Goal: Navigation & Orientation: Find specific page/section

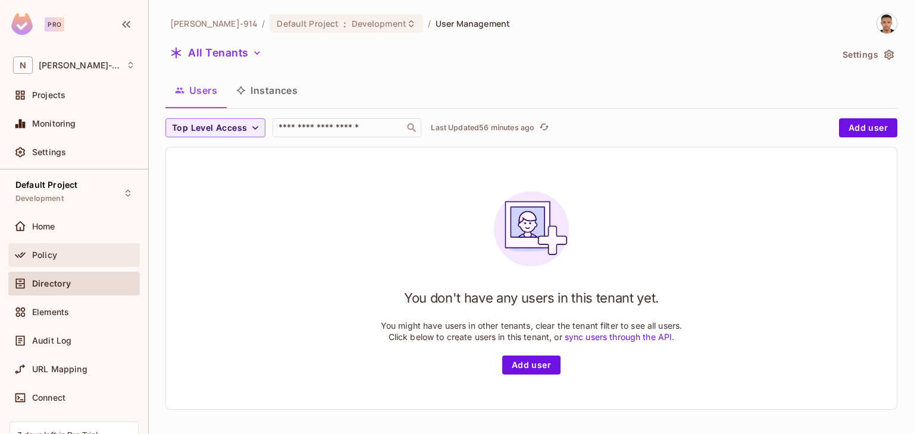
click at [44, 259] on div "Policy" at bounding box center [74, 255] width 122 height 14
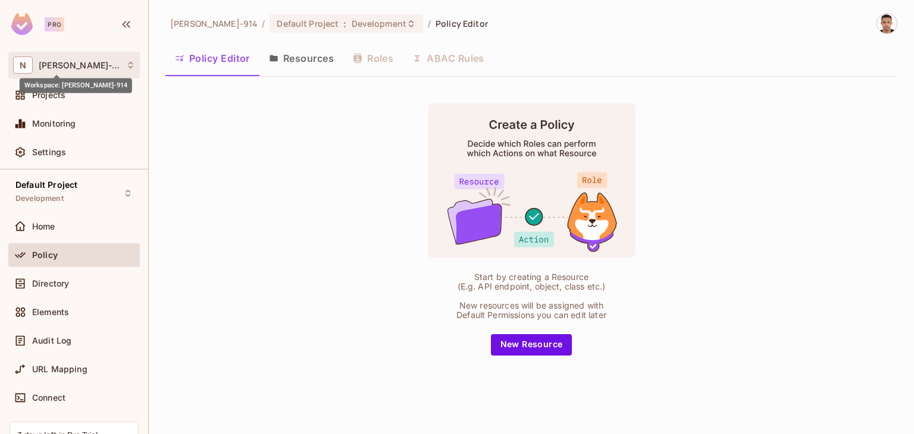
click at [54, 68] on span "[PERSON_NAME]-914" at bounding box center [80, 66] width 82 height 10
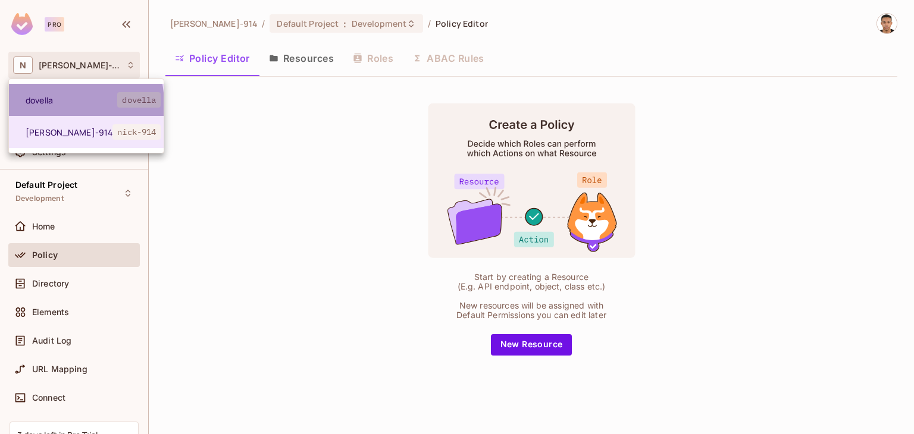
click at [55, 104] on span "dovella" at bounding box center [72, 100] width 92 height 11
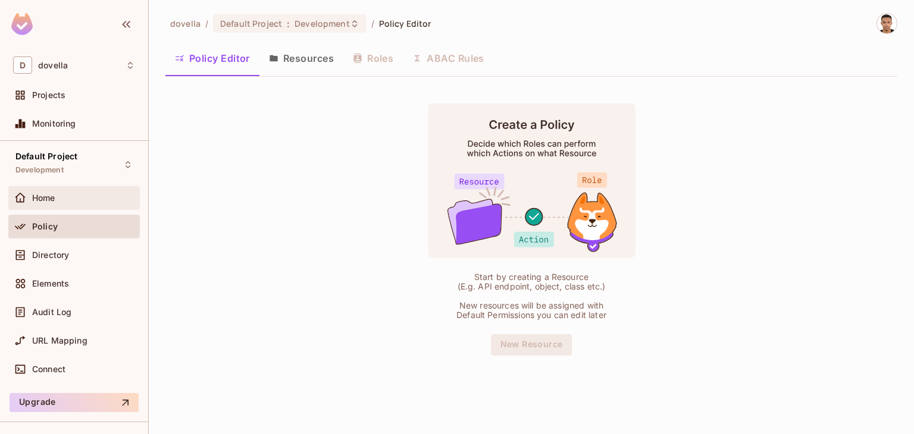
click at [54, 189] on div "Home" at bounding box center [74, 198] width 132 height 24
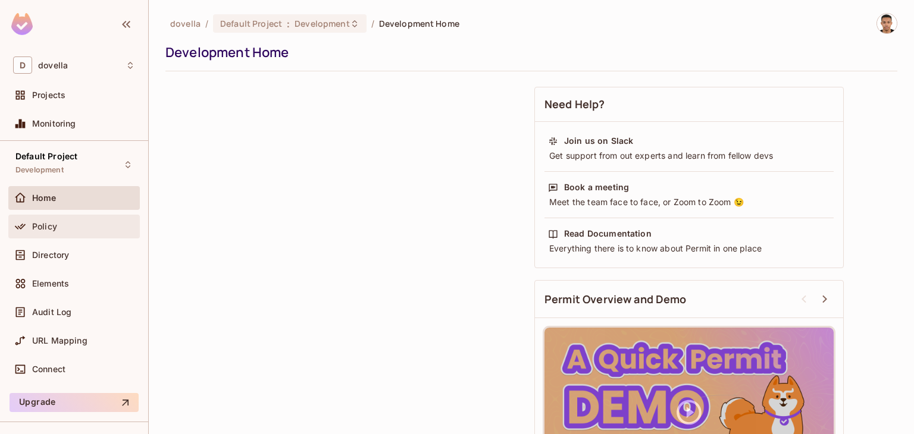
click at [53, 215] on div "Policy" at bounding box center [74, 227] width 132 height 24
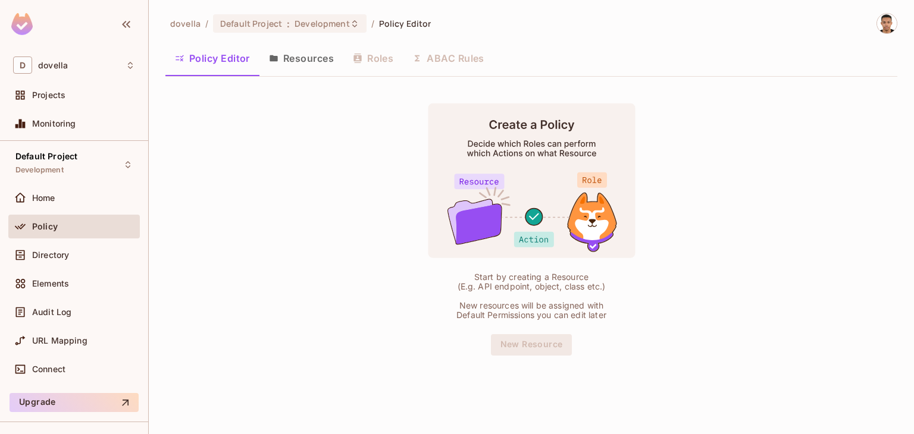
click at [289, 59] on button "Resources" at bounding box center [301, 58] width 84 height 30
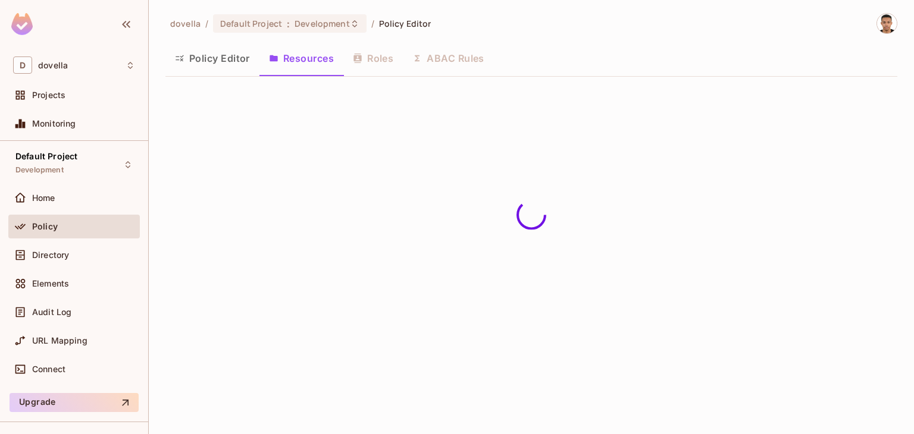
click at [233, 52] on button "Policy Editor" at bounding box center [212, 58] width 94 height 30
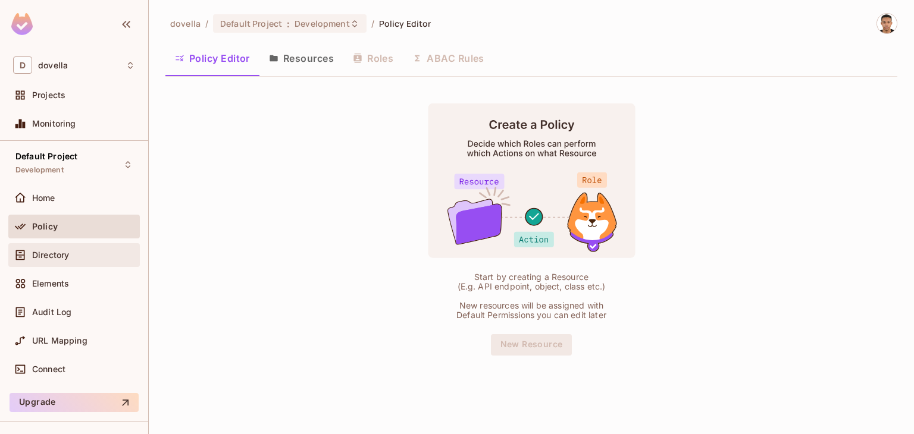
click at [78, 248] on div "Directory" at bounding box center [74, 255] width 122 height 14
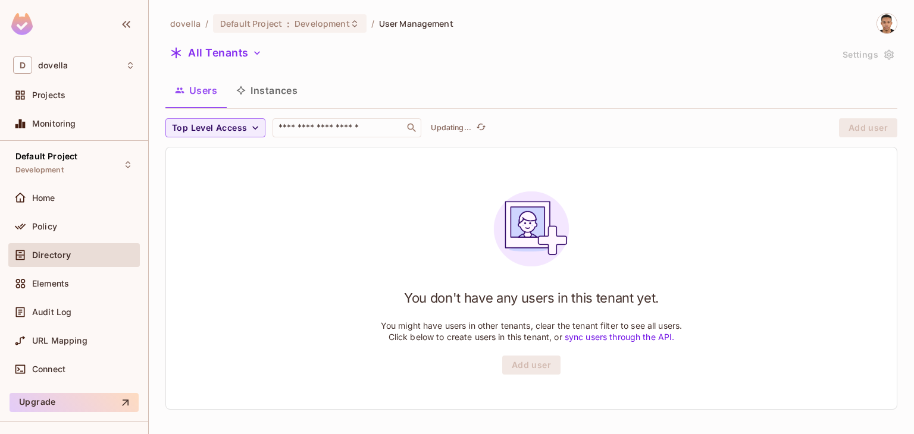
click at [406, 21] on span "User Management" at bounding box center [416, 23] width 74 height 11
click at [36, 197] on span "Home" at bounding box center [43, 198] width 23 height 10
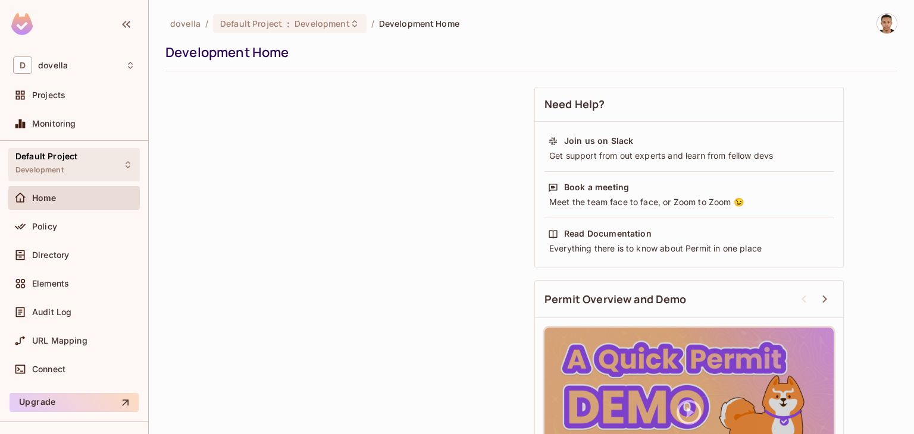
click at [32, 162] on div "Default Project Development" at bounding box center [46, 165] width 62 height 26
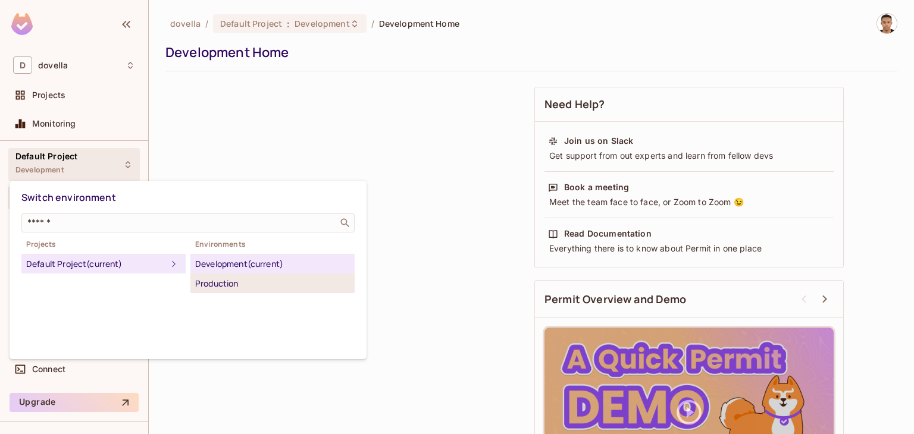
click at [207, 283] on div "Production" at bounding box center [272, 284] width 155 height 14
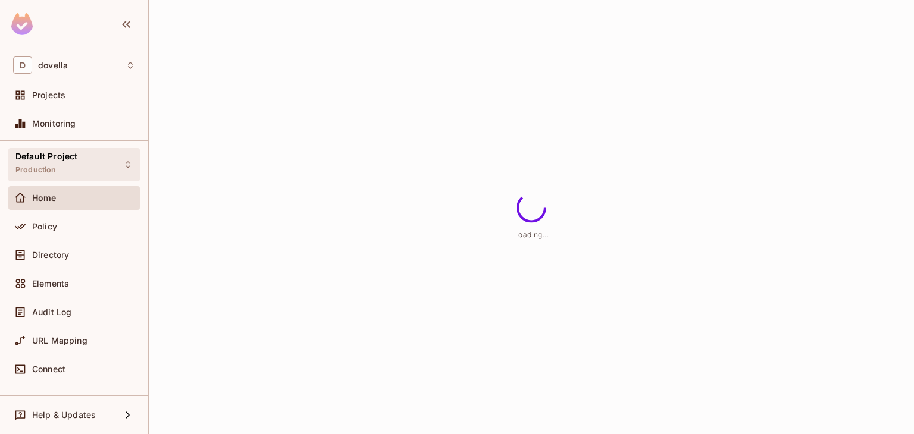
click at [34, 168] on span "Production" at bounding box center [35, 170] width 41 height 10
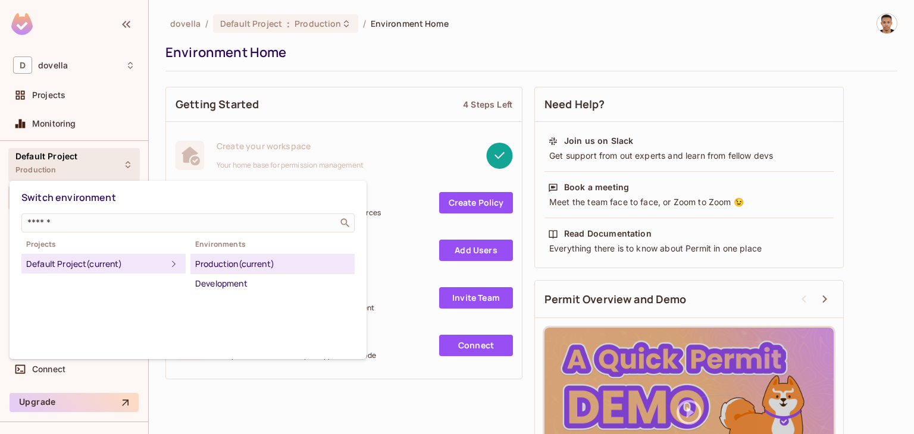
click at [395, 83] on div at bounding box center [457, 217] width 914 height 434
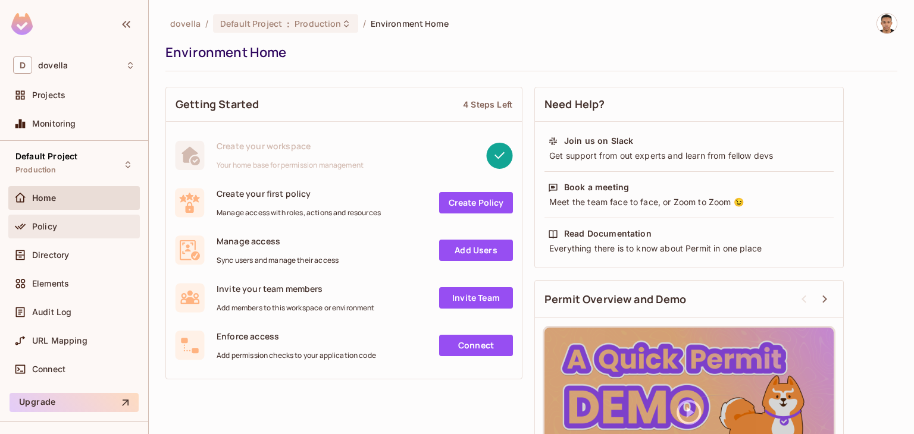
click at [71, 227] on div "Policy" at bounding box center [83, 227] width 103 height 10
